Goal: Check status

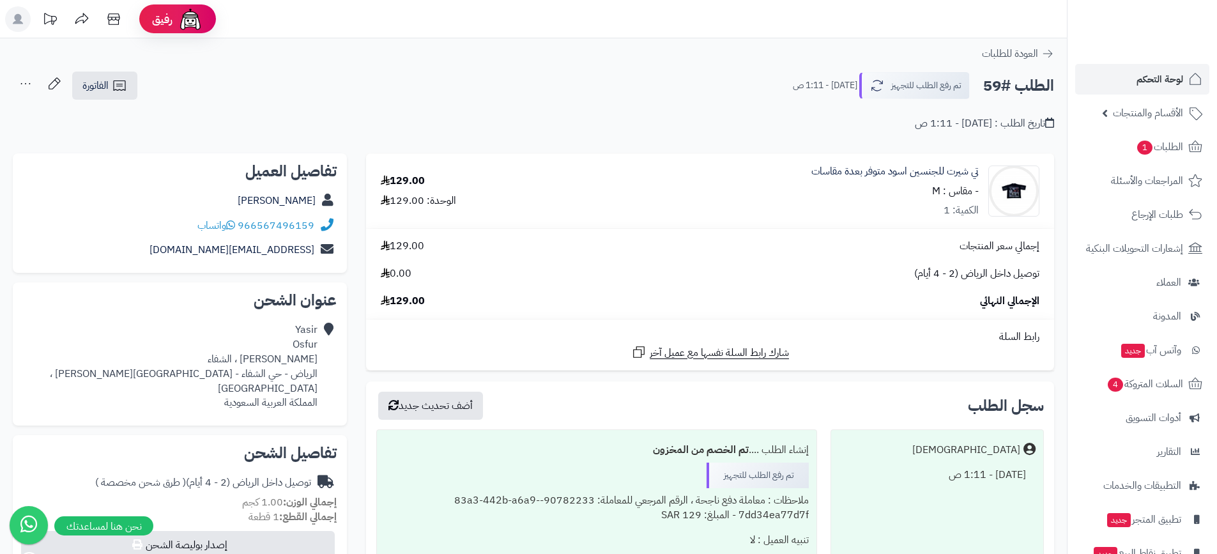
scroll to position [64, 0]
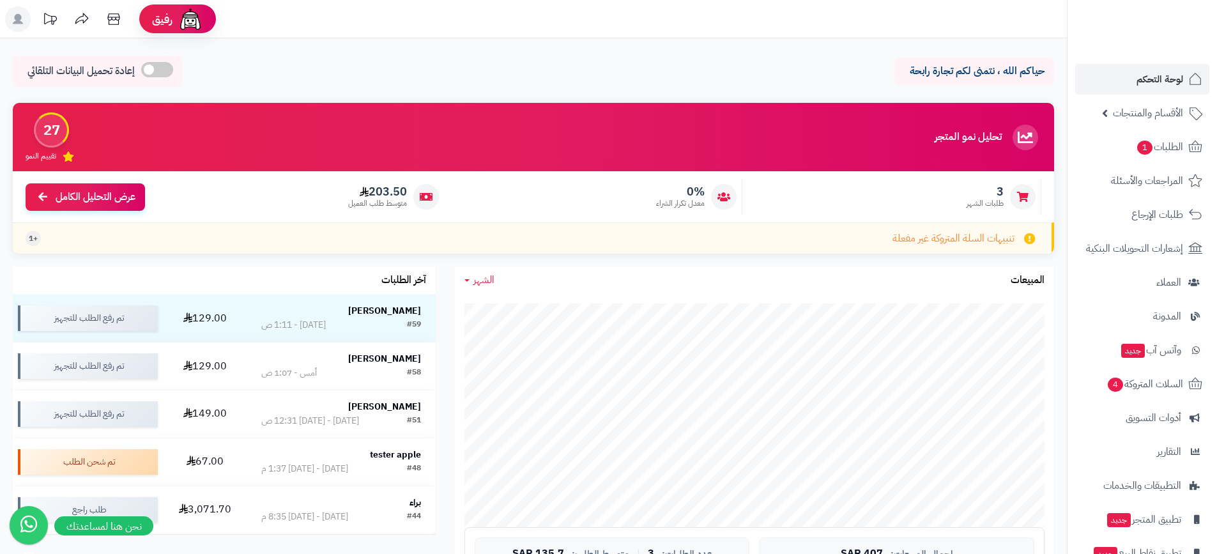
scroll to position [128, 0]
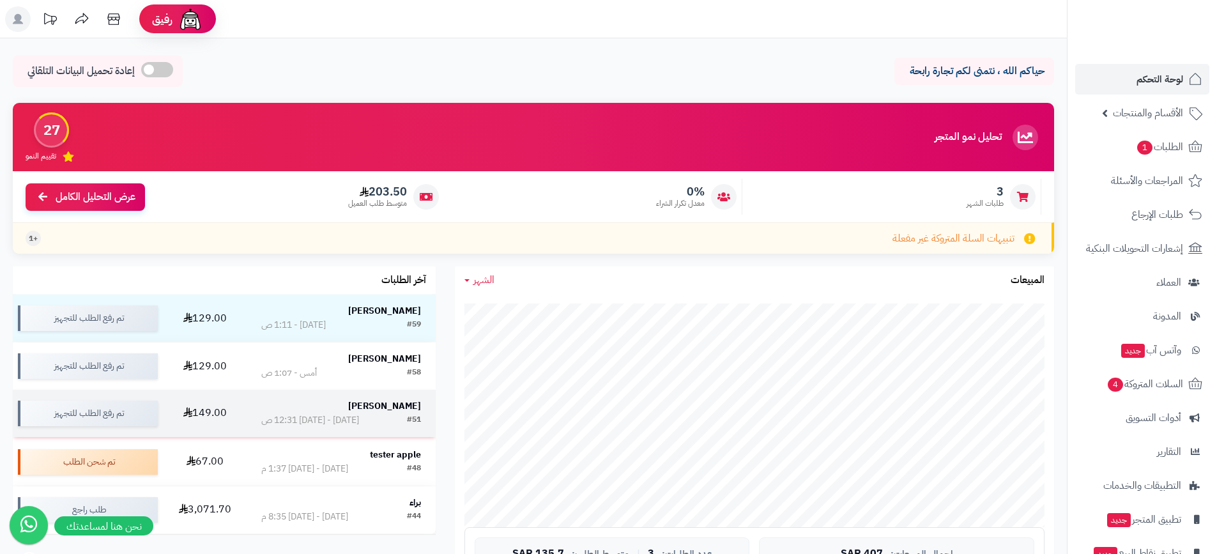
scroll to position [128, 0]
